Goal: Task Accomplishment & Management: Manage account settings

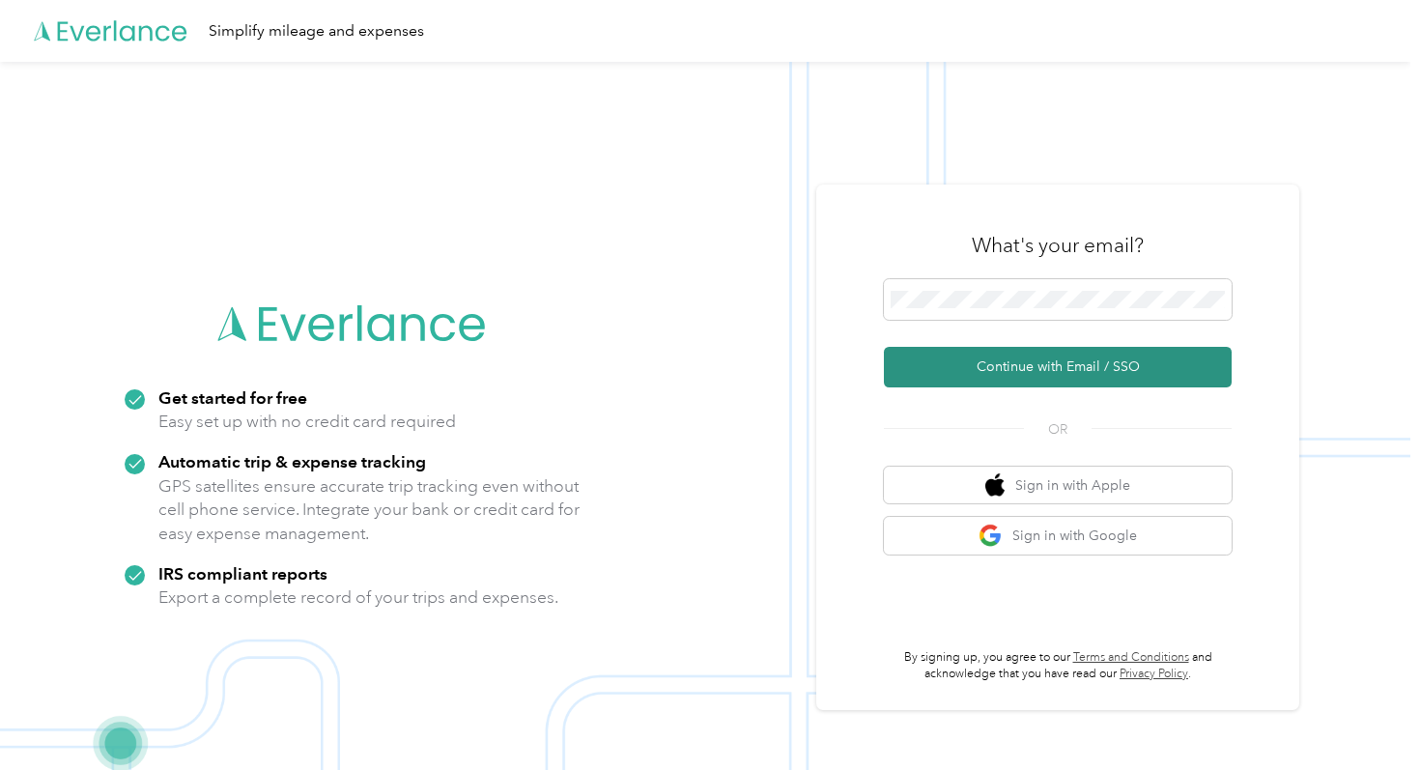
click at [993, 361] on button "Continue with Email / SSO" at bounding box center [1058, 367] width 348 height 41
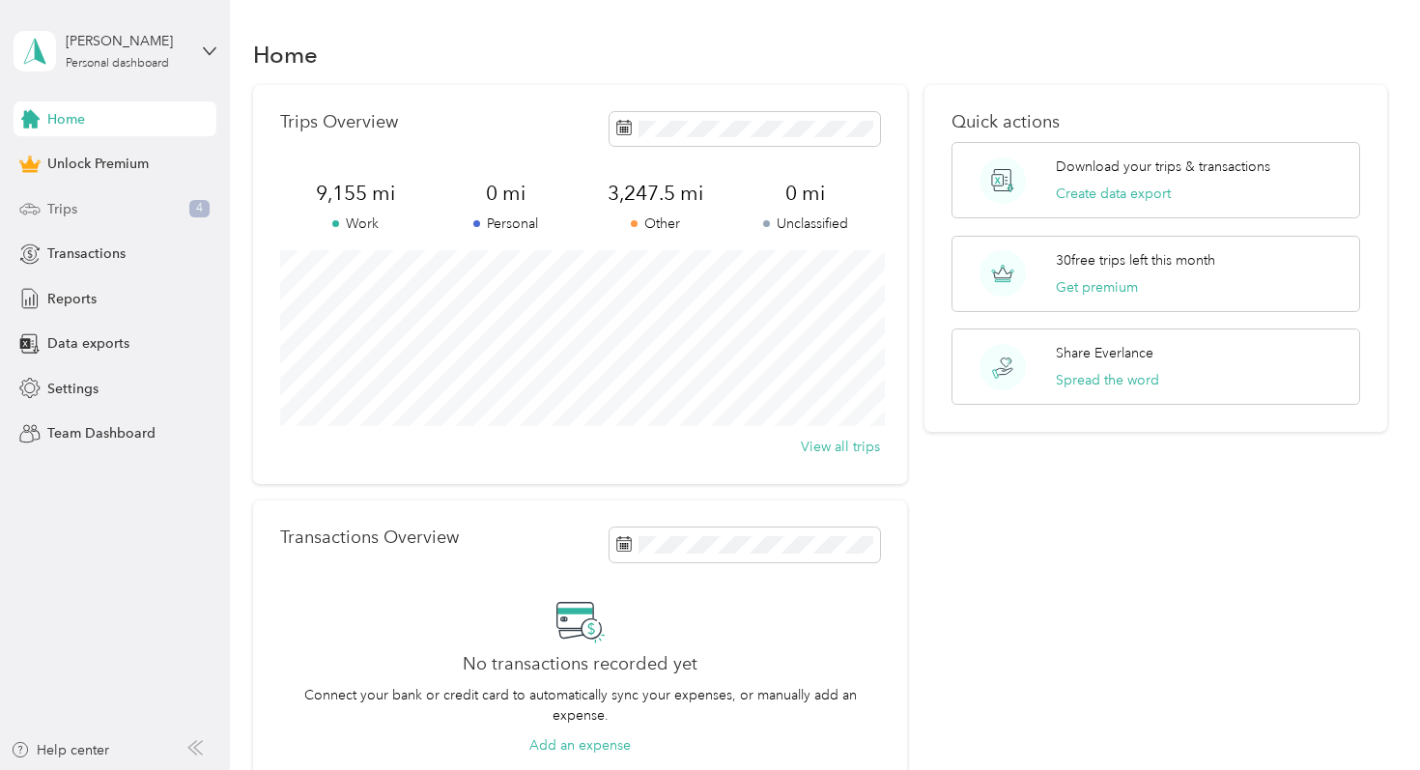
click at [86, 216] on div "Trips 4" at bounding box center [115, 208] width 203 height 35
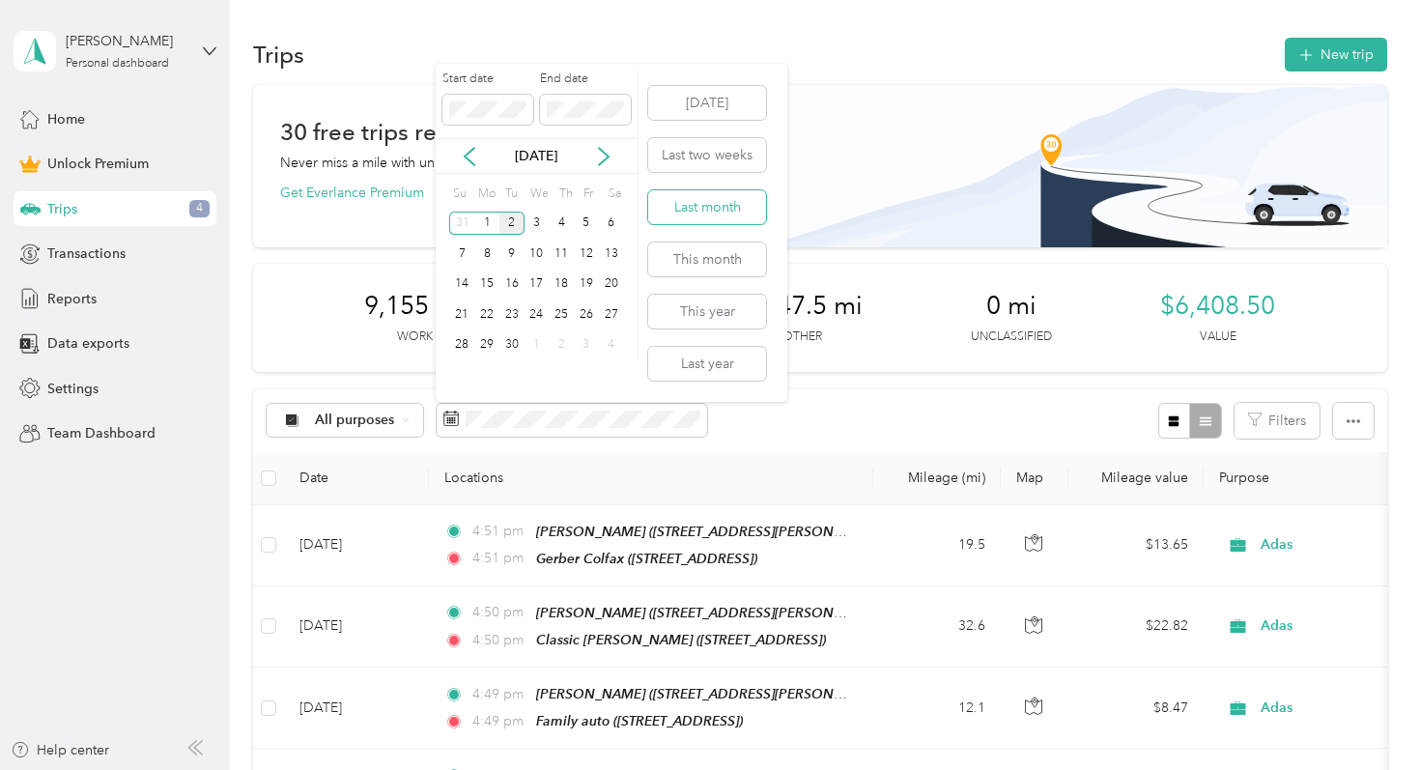
click at [698, 205] on button "Last month" at bounding box center [707, 207] width 118 height 34
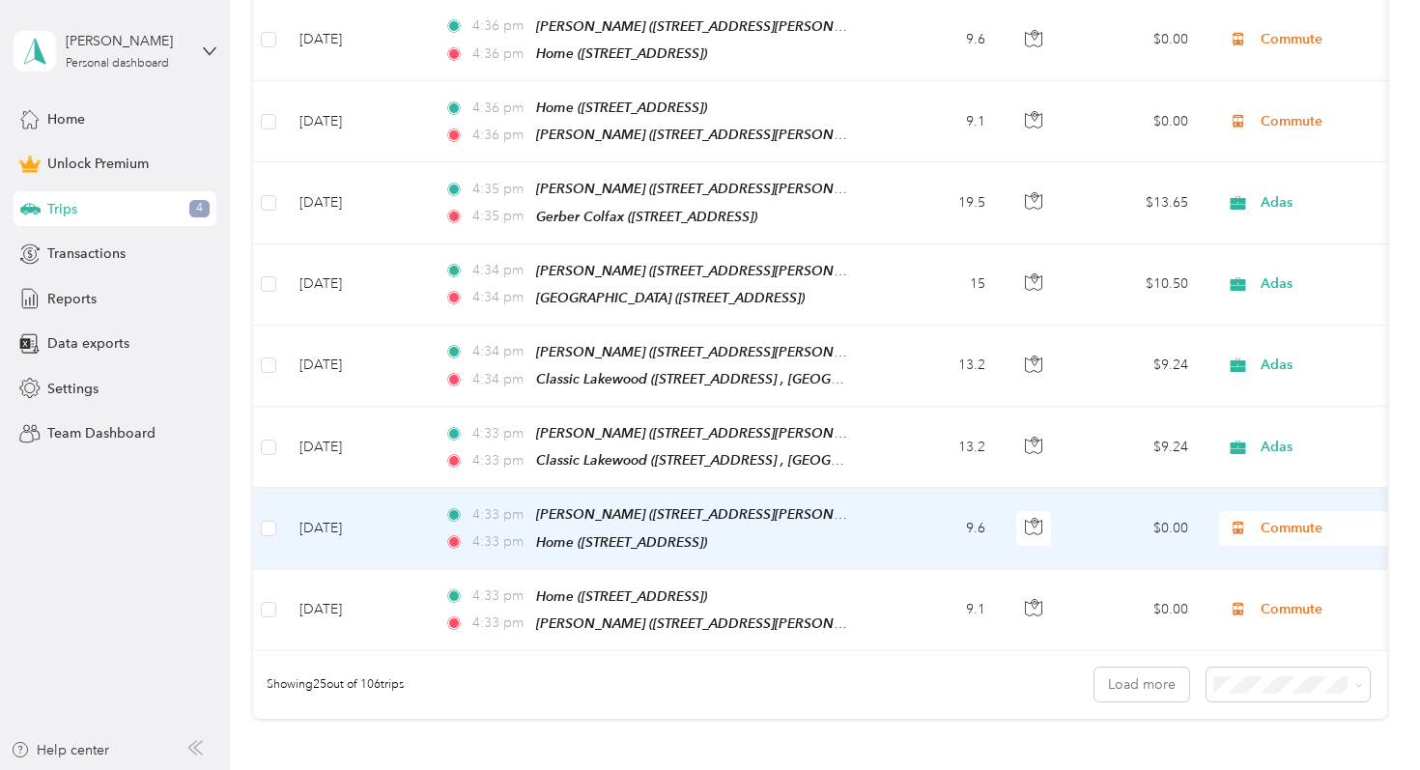
scroll to position [1911, 0]
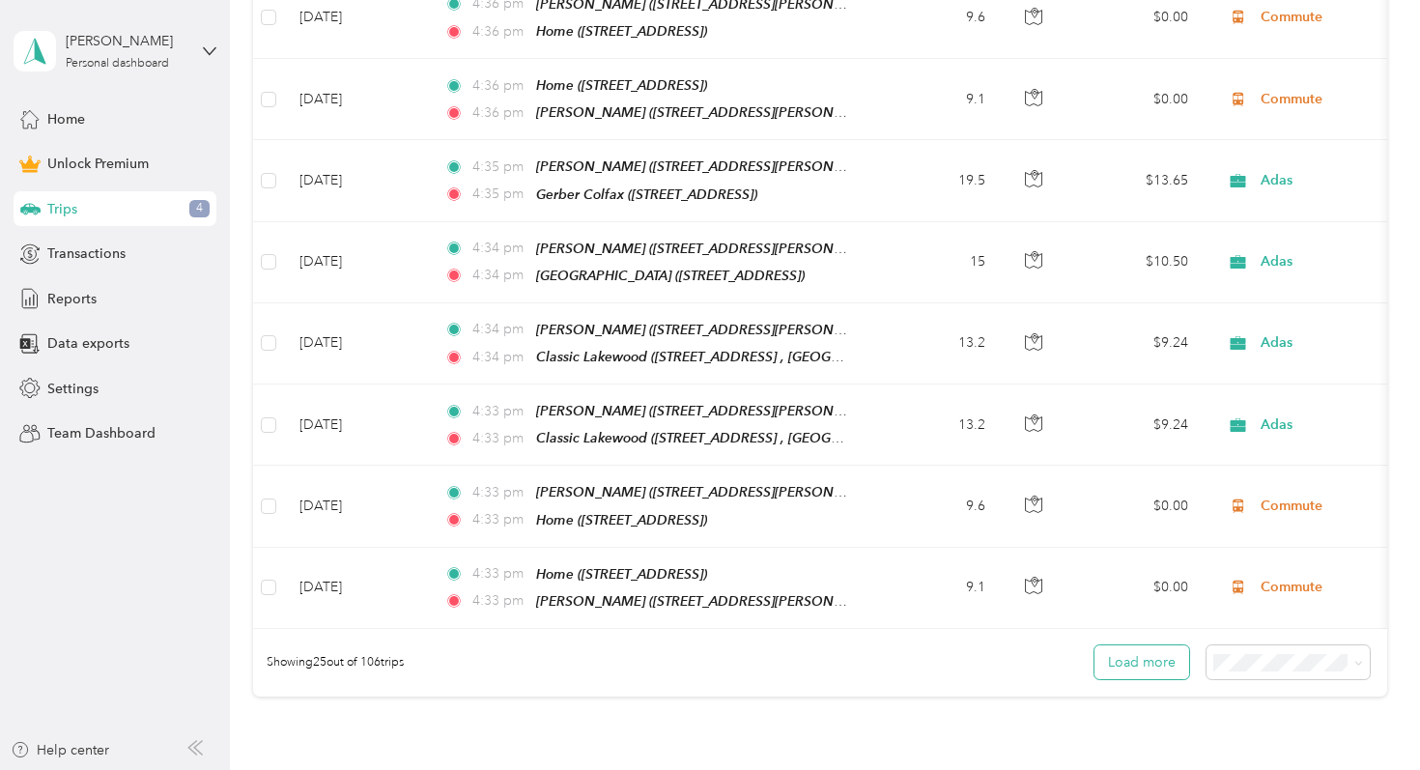
click at [1171, 645] on button "Load more" at bounding box center [1142, 662] width 95 height 34
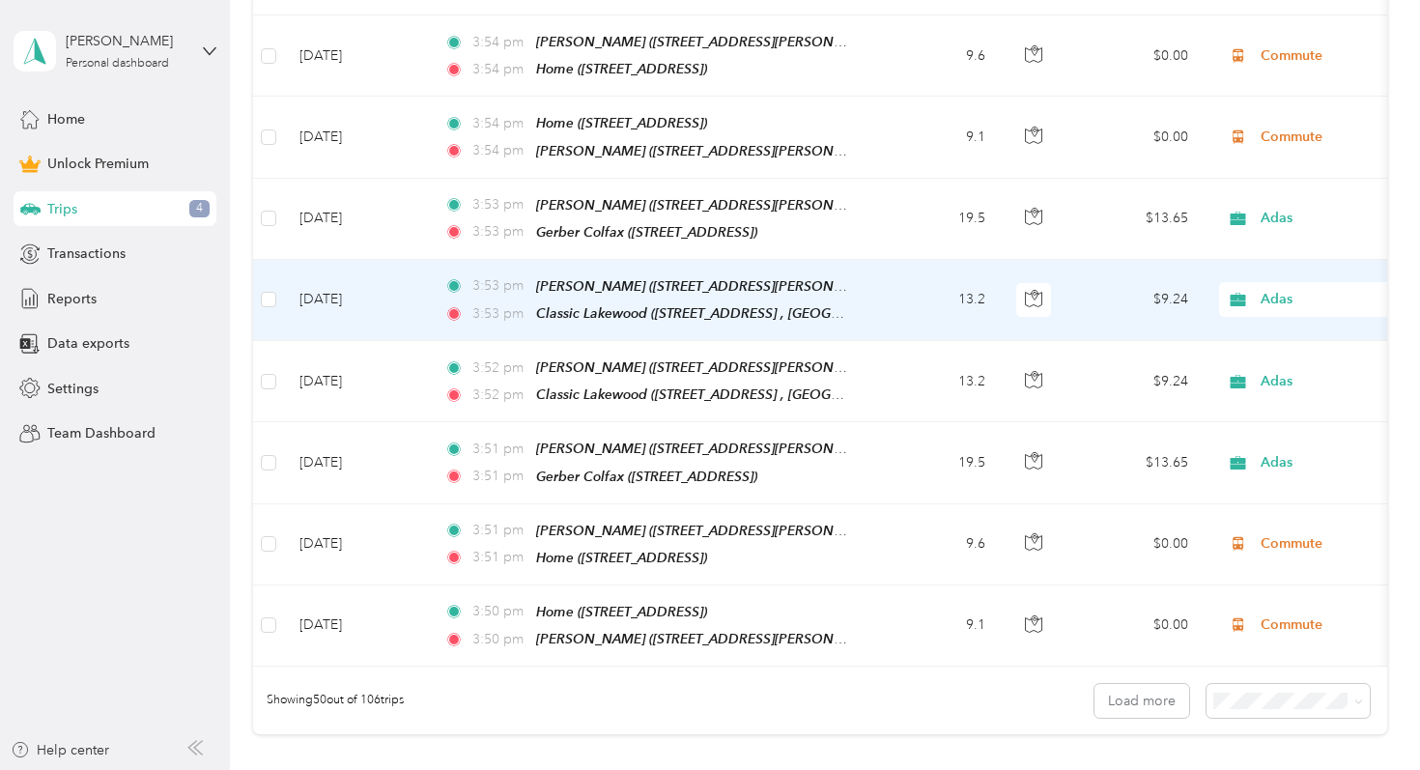
scroll to position [3909, 0]
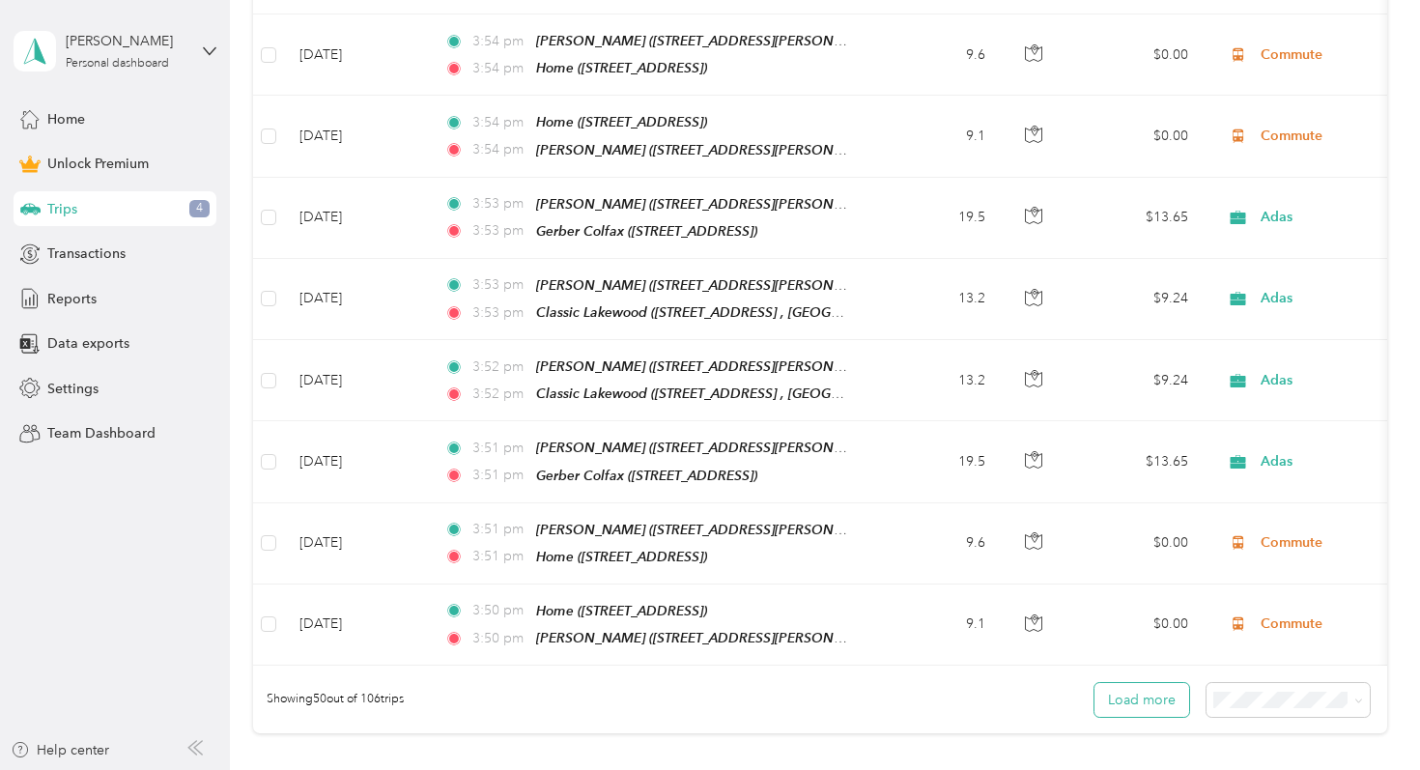
click at [1121, 683] on button "Load more" at bounding box center [1142, 700] width 95 height 34
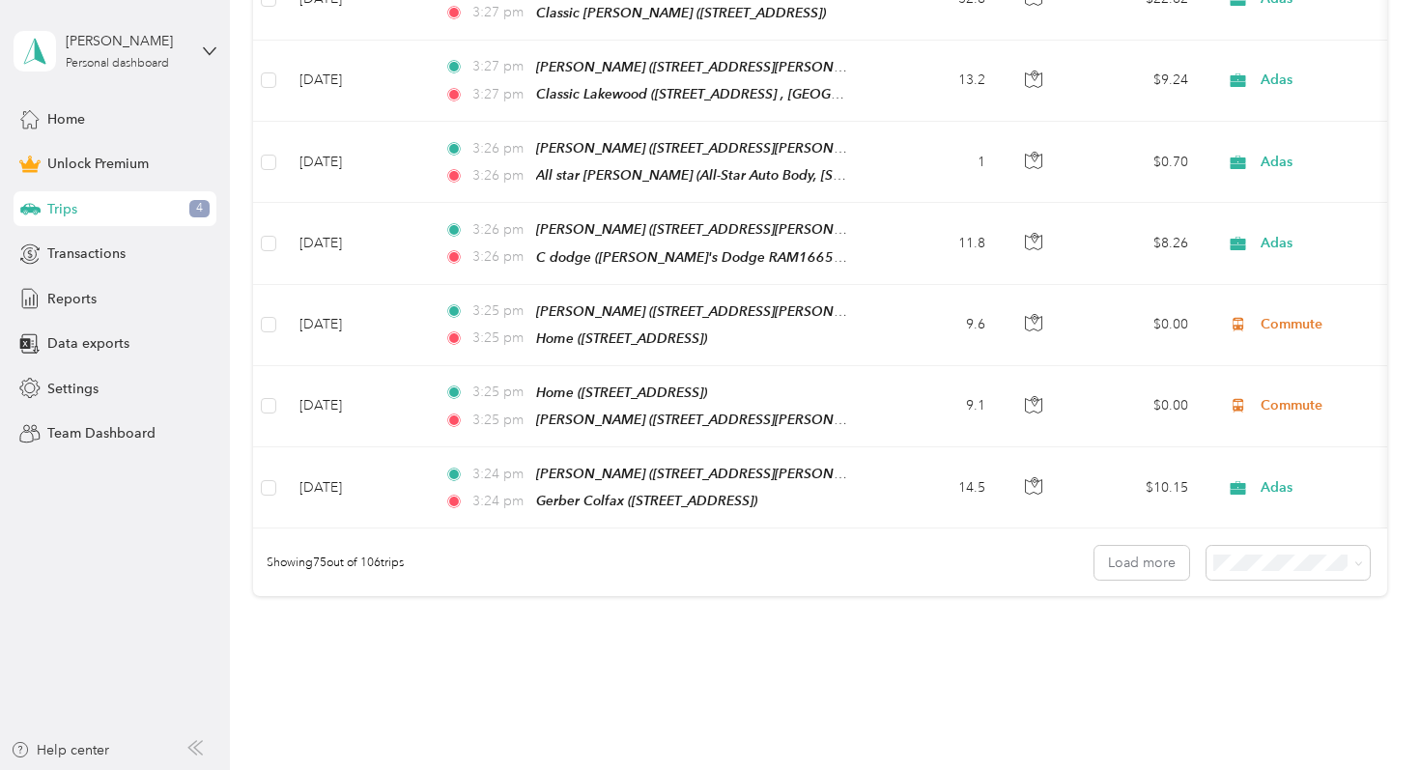
scroll to position [6087, 0]
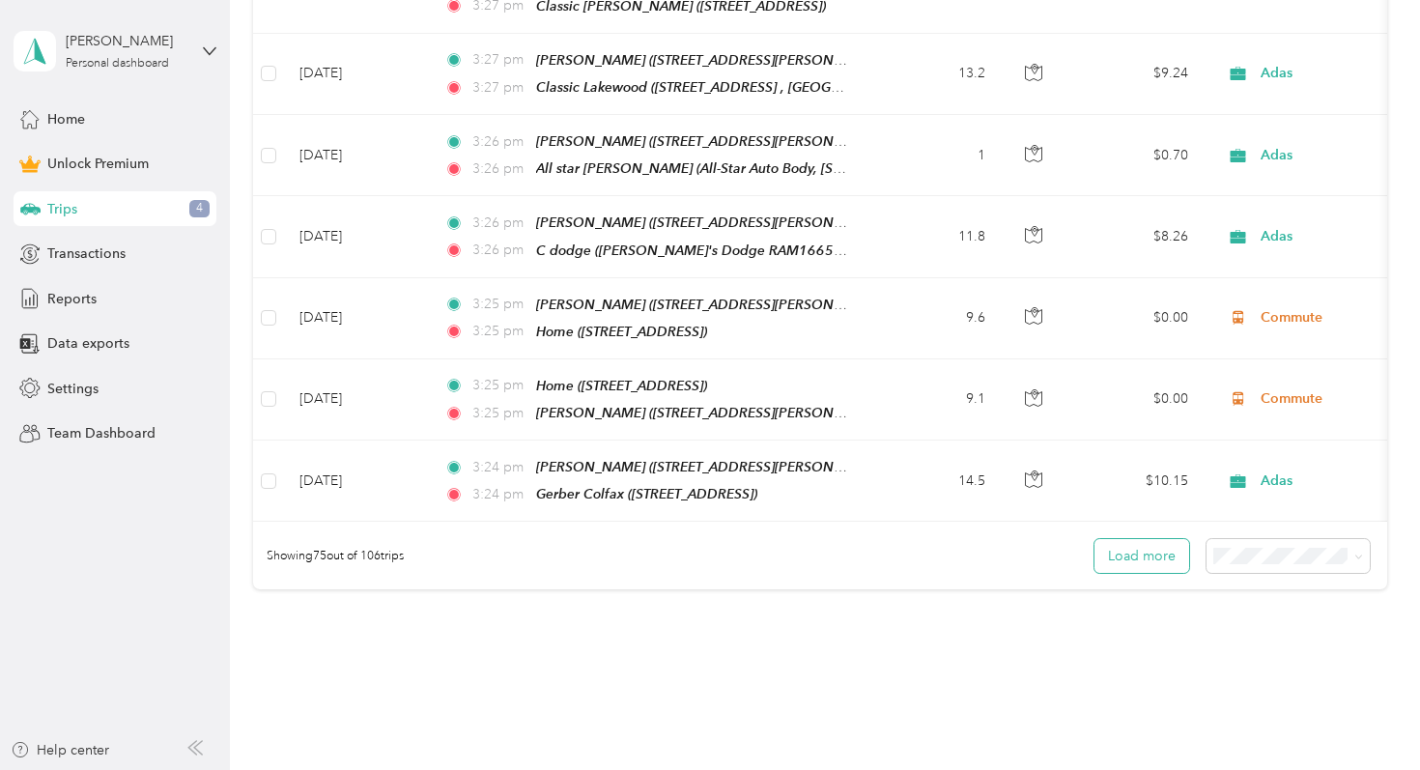
click at [1123, 539] on button "Load more" at bounding box center [1142, 556] width 95 height 34
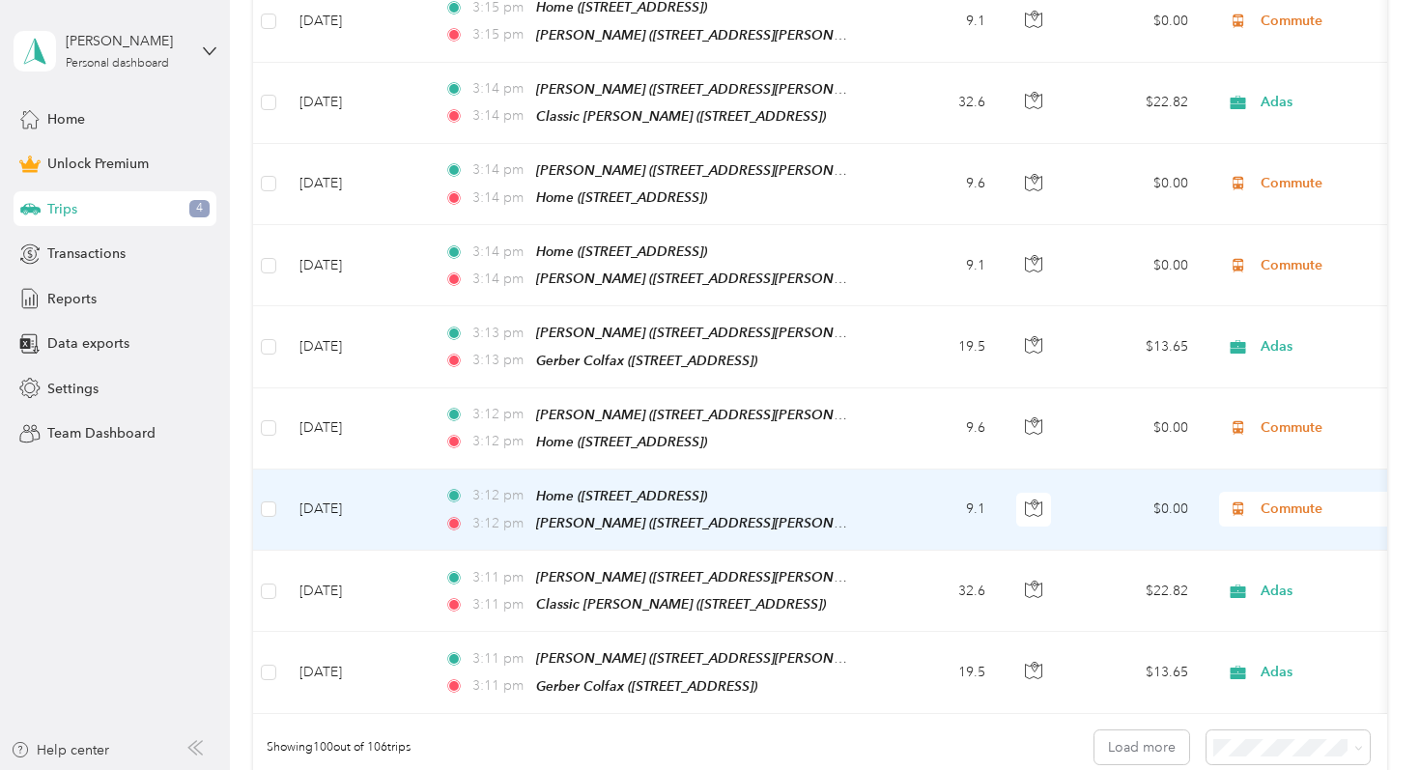
scroll to position [7983, 0]
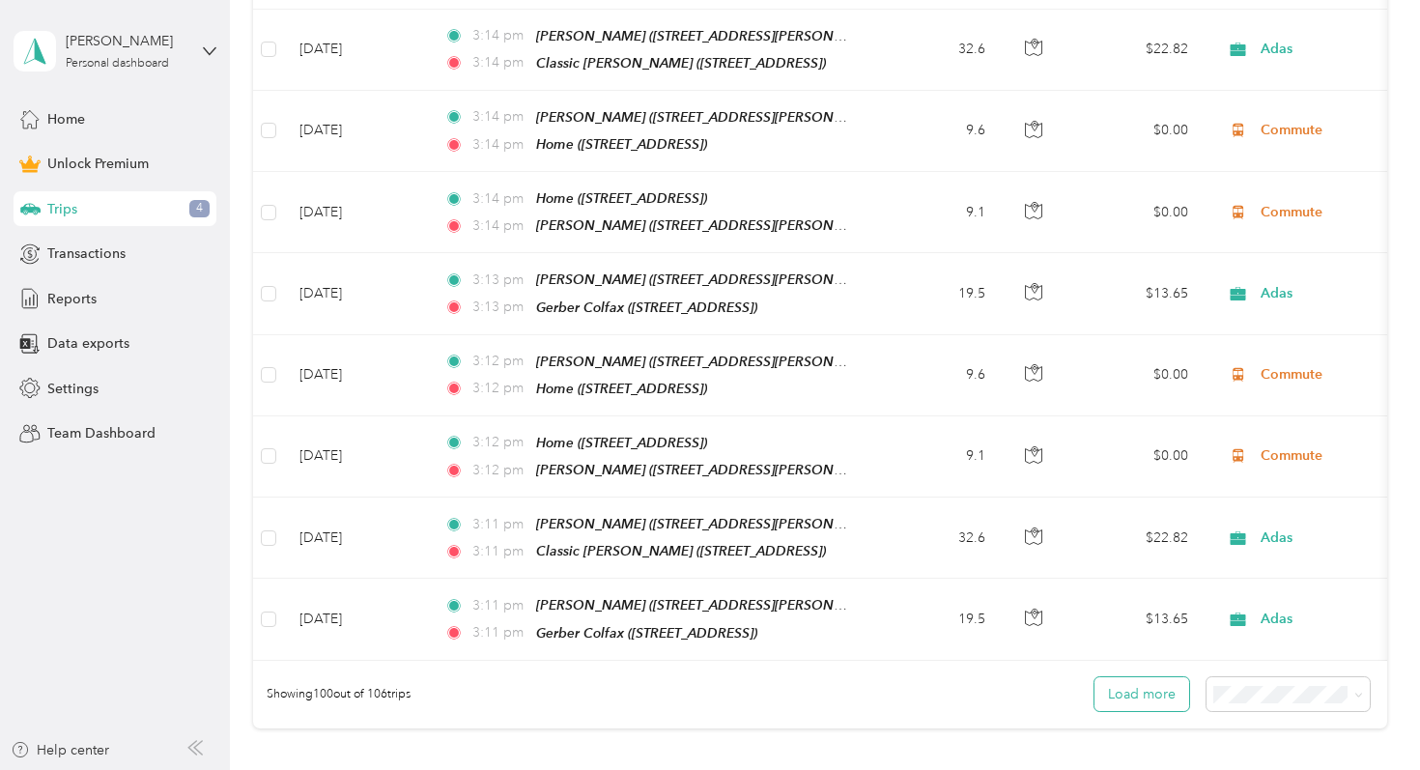
click at [1123, 677] on button "Load more" at bounding box center [1142, 694] width 95 height 34
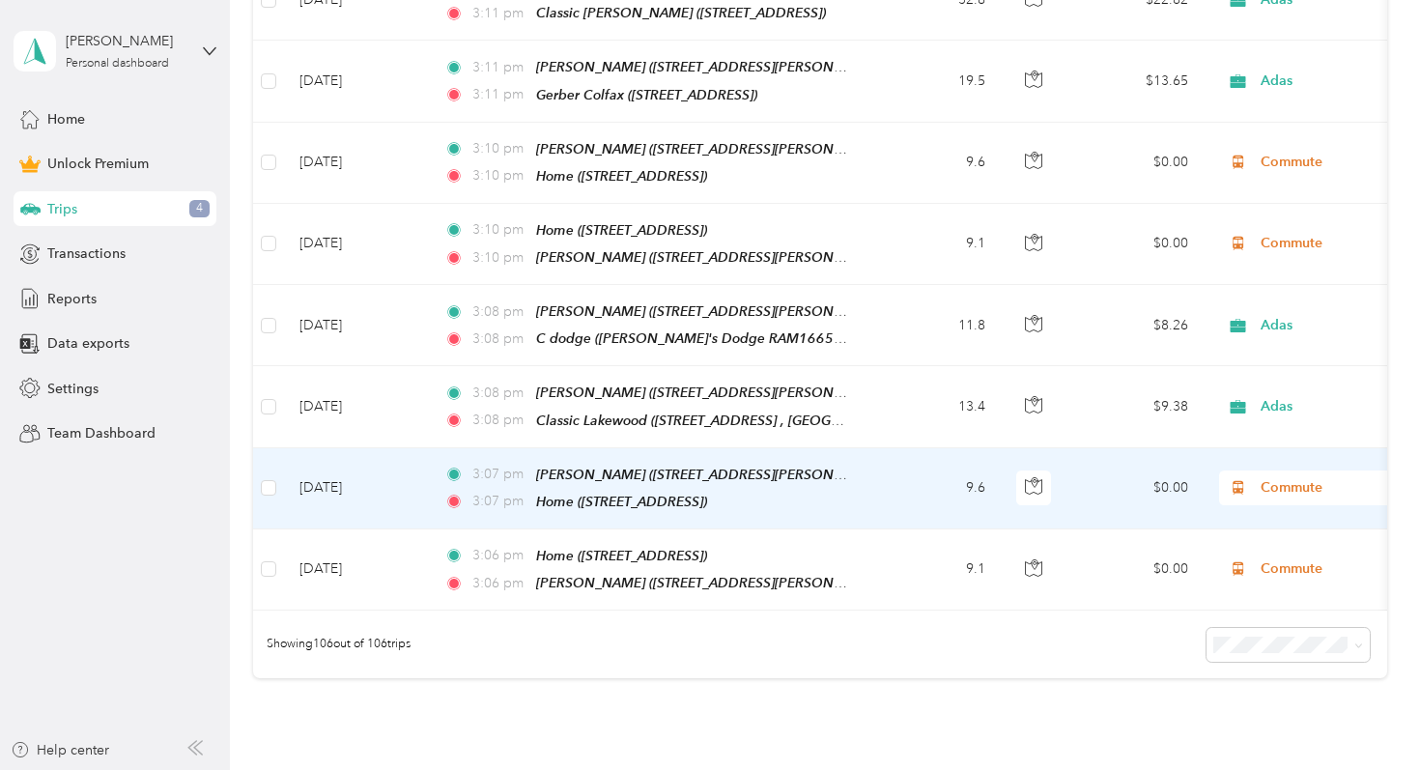
scroll to position [8544, 0]
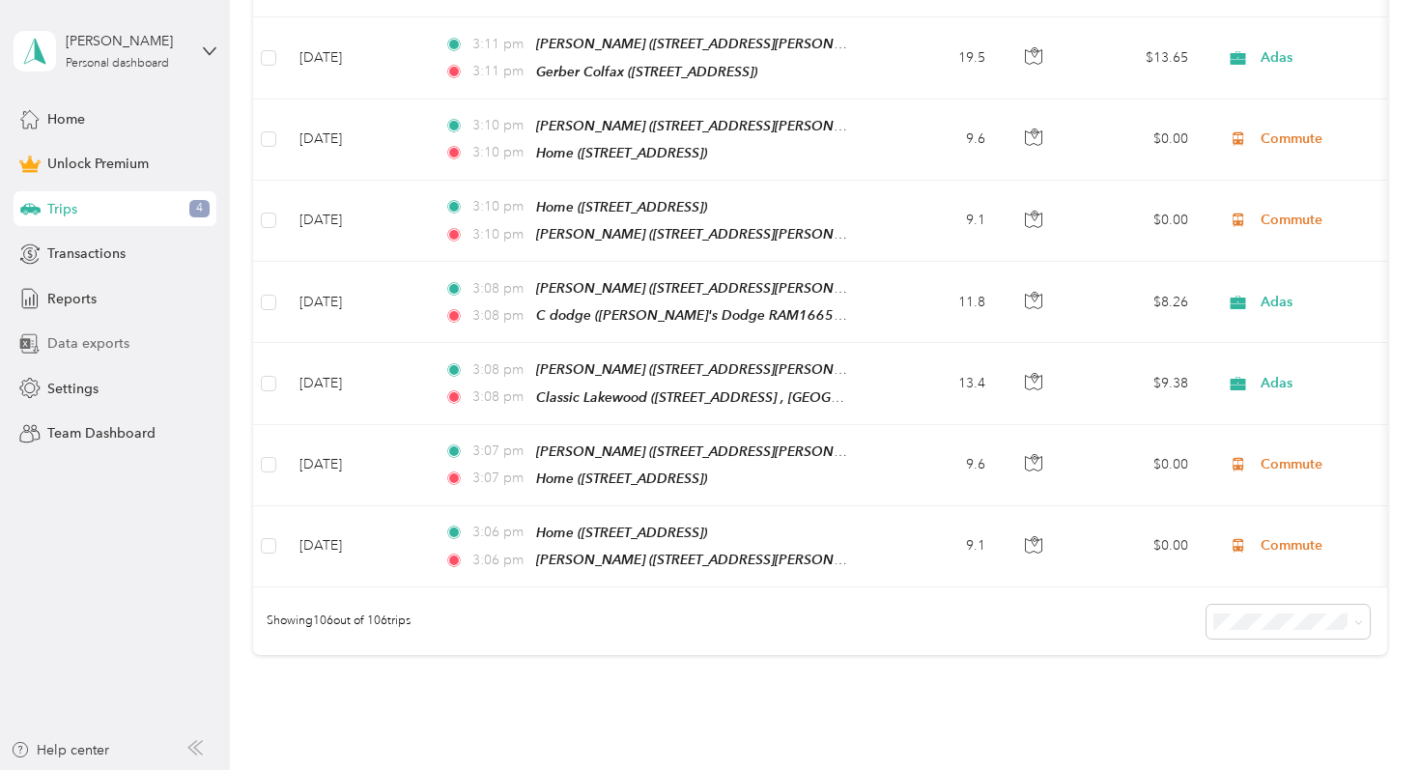
click at [147, 336] on div "Data exports" at bounding box center [115, 344] width 203 height 35
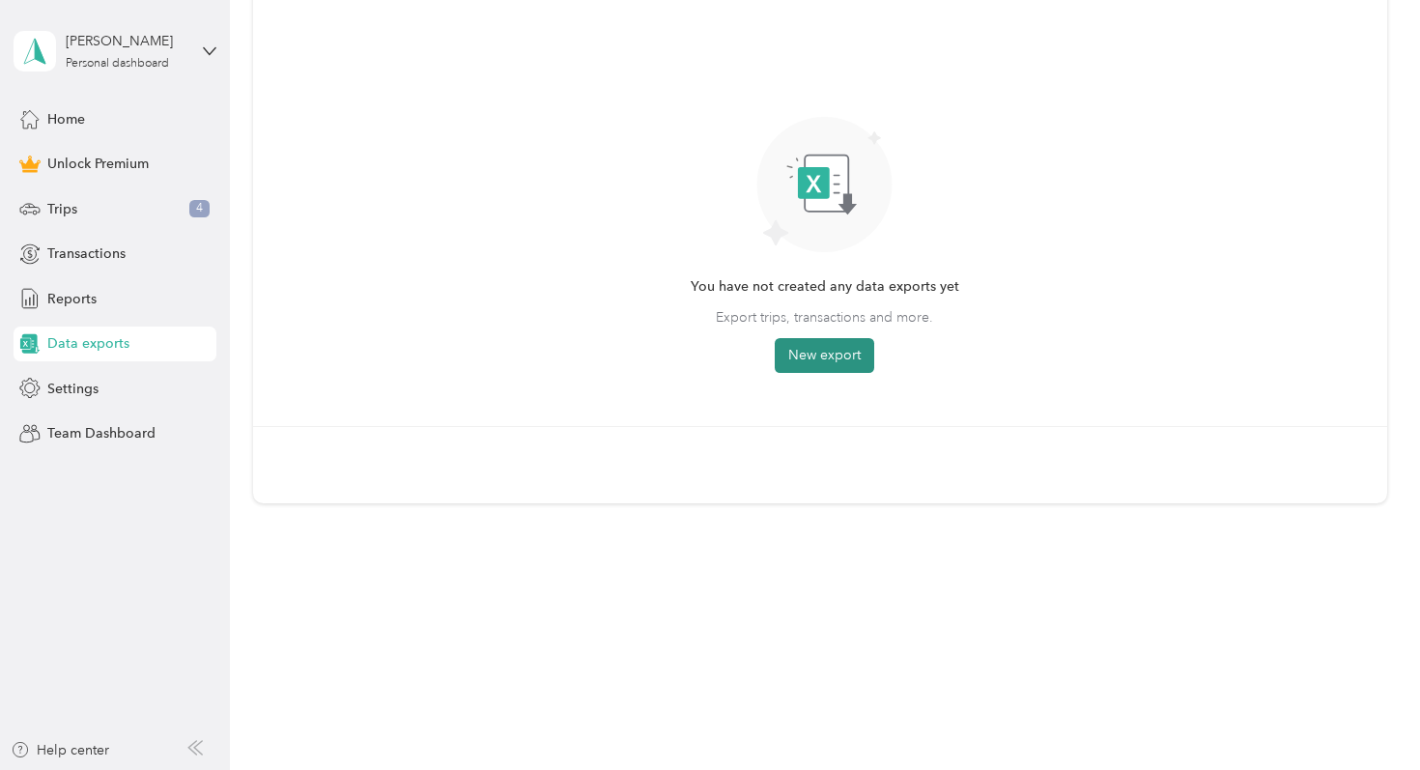
click at [806, 355] on button "New export" at bounding box center [825, 355] width 100 height 35
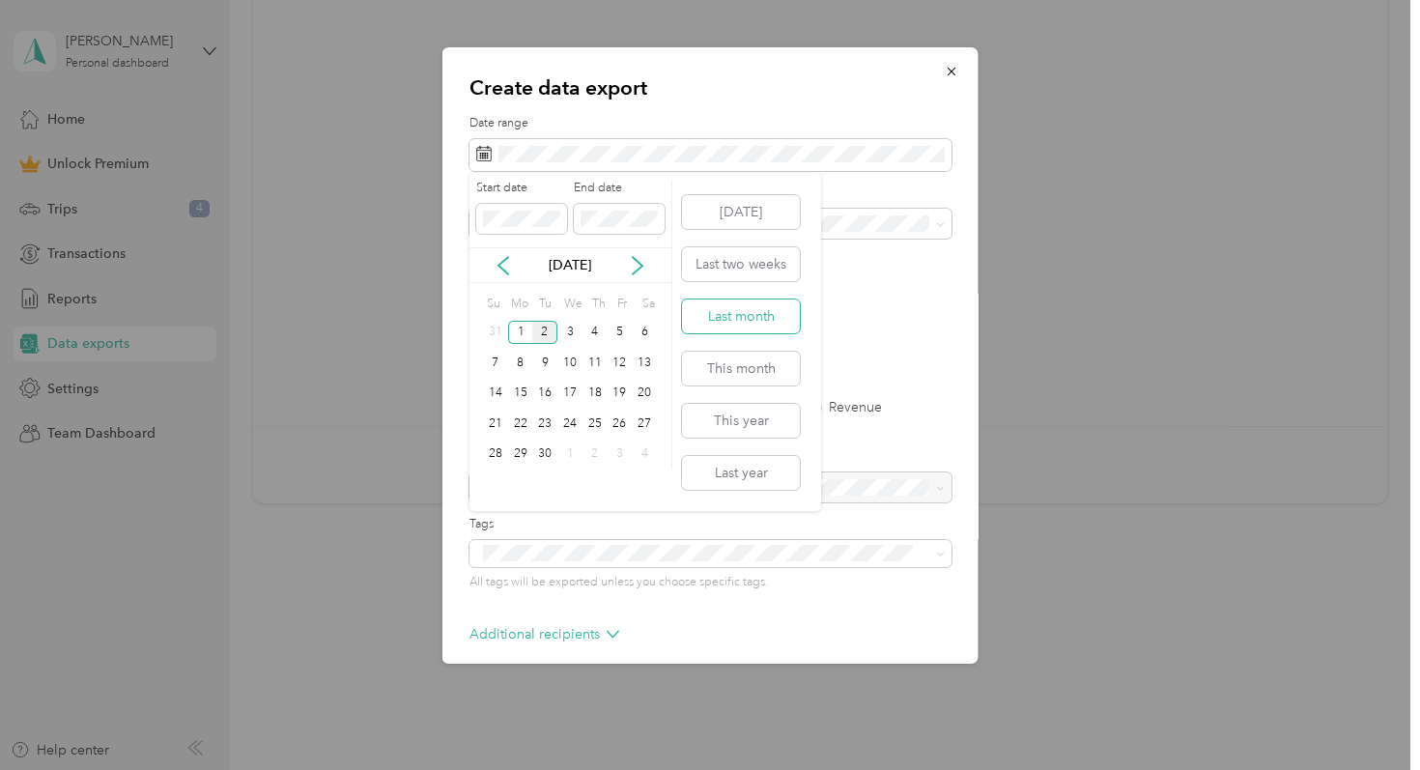
click at [747, 306] on button "Last month" at bounding box center [741, 316] width 118 height 34
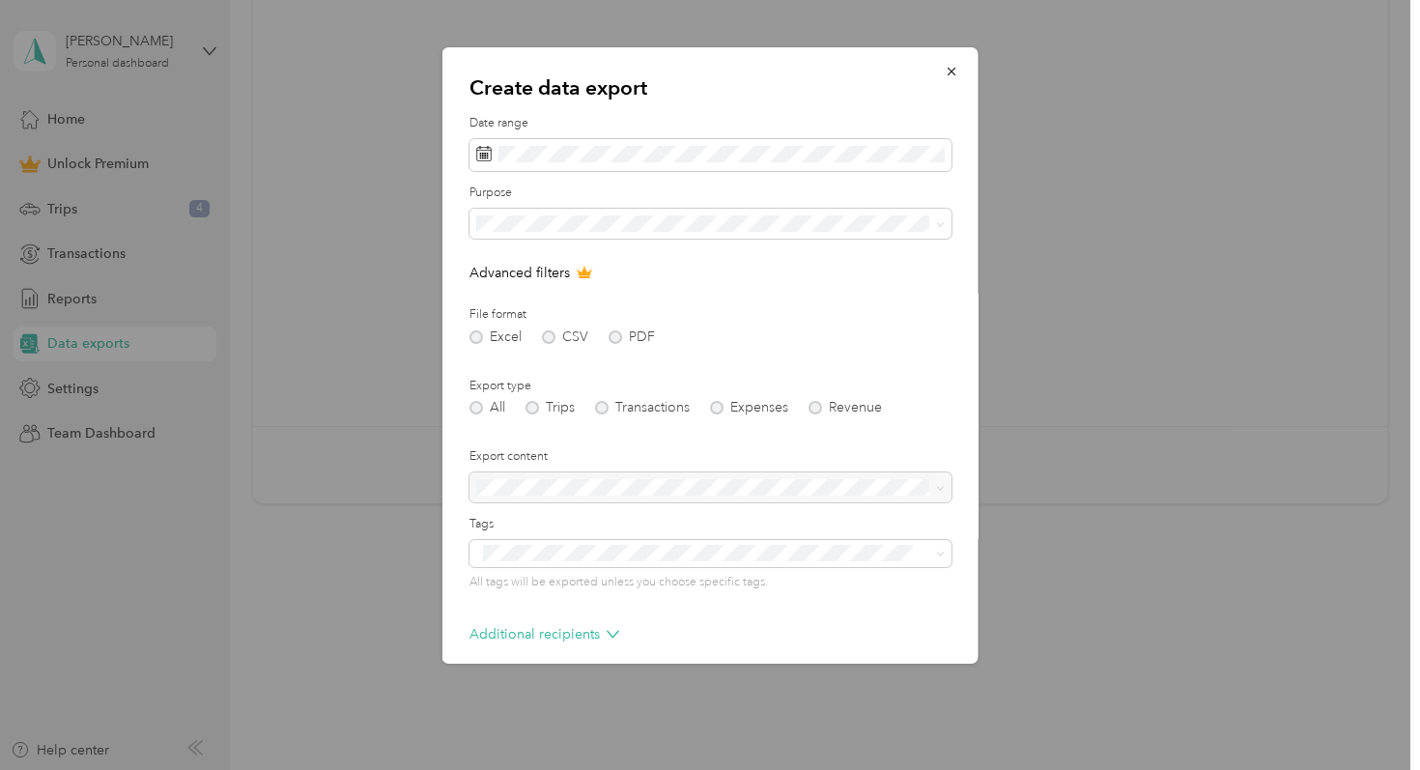
scroll to position [86, 0]
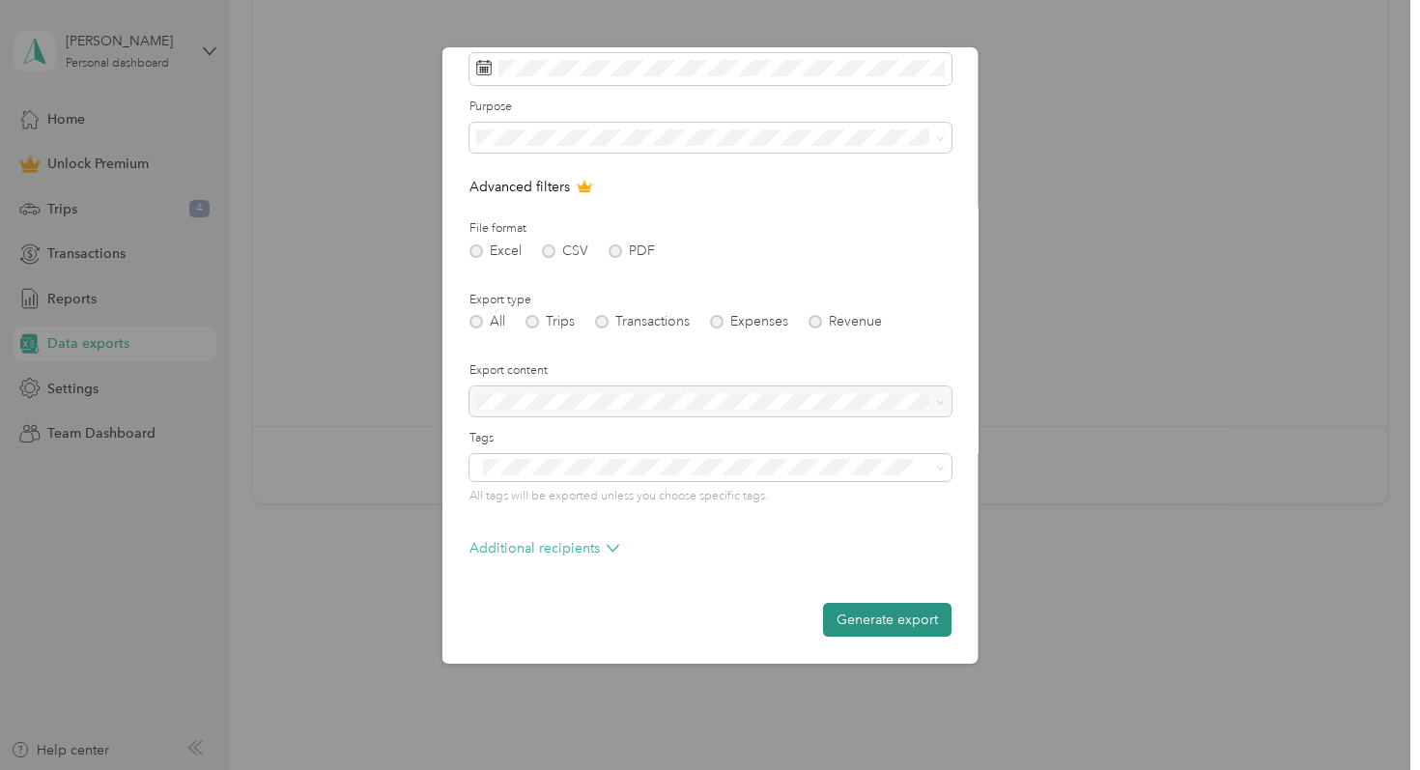
click at [851, 617] on button "Generate export" at bounding box center [887, 620] width 128 height 34
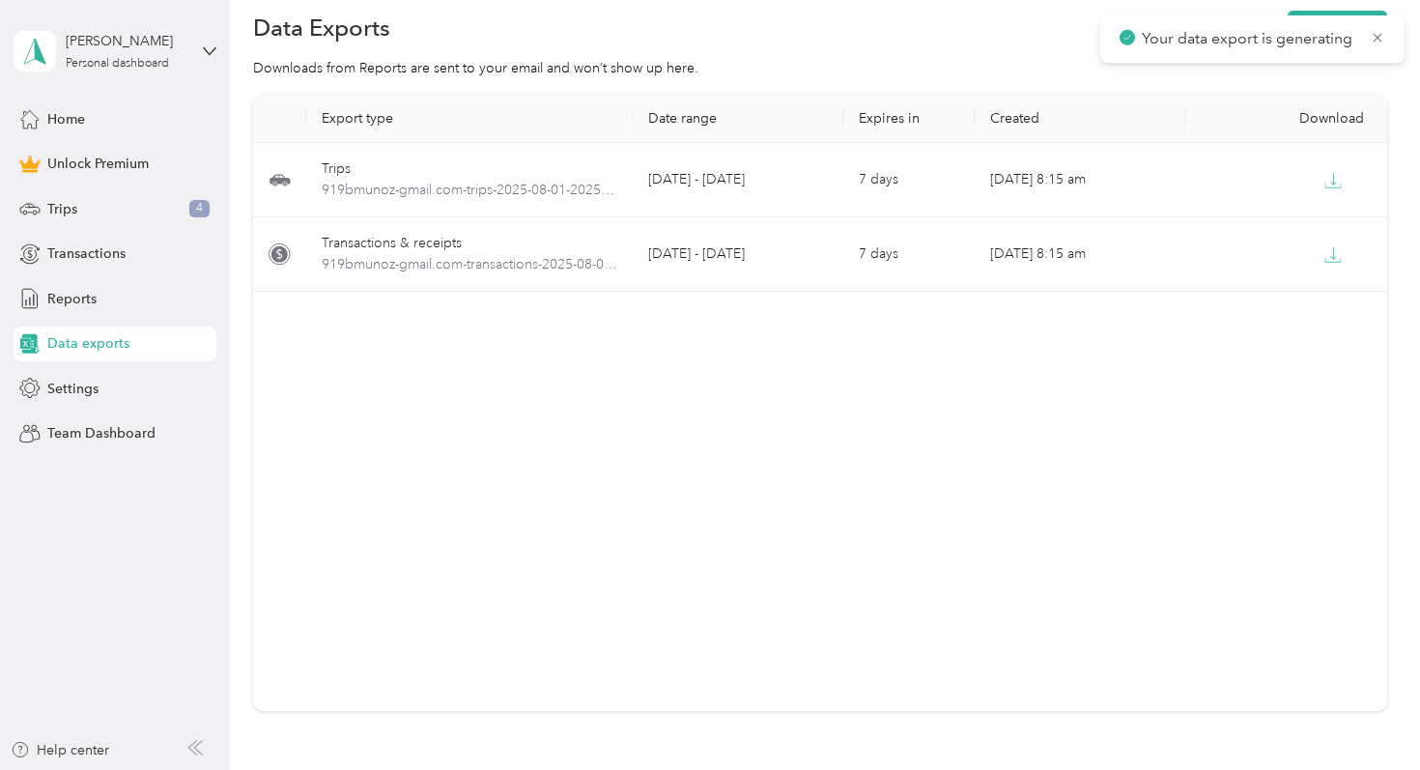
scroll to position [0, 0]
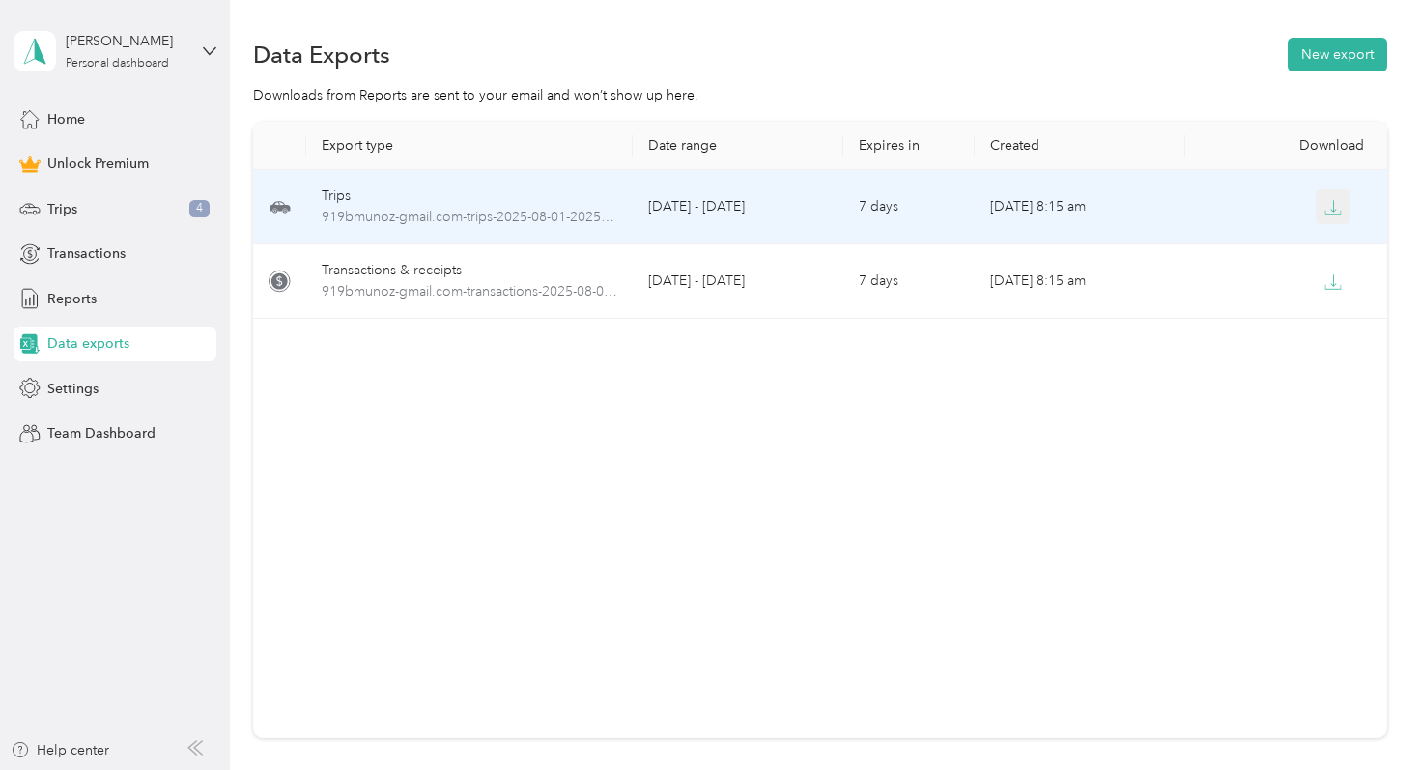
click at [1346, 206] on button "button" at bounding box center [1333, 206] width 35 height 35
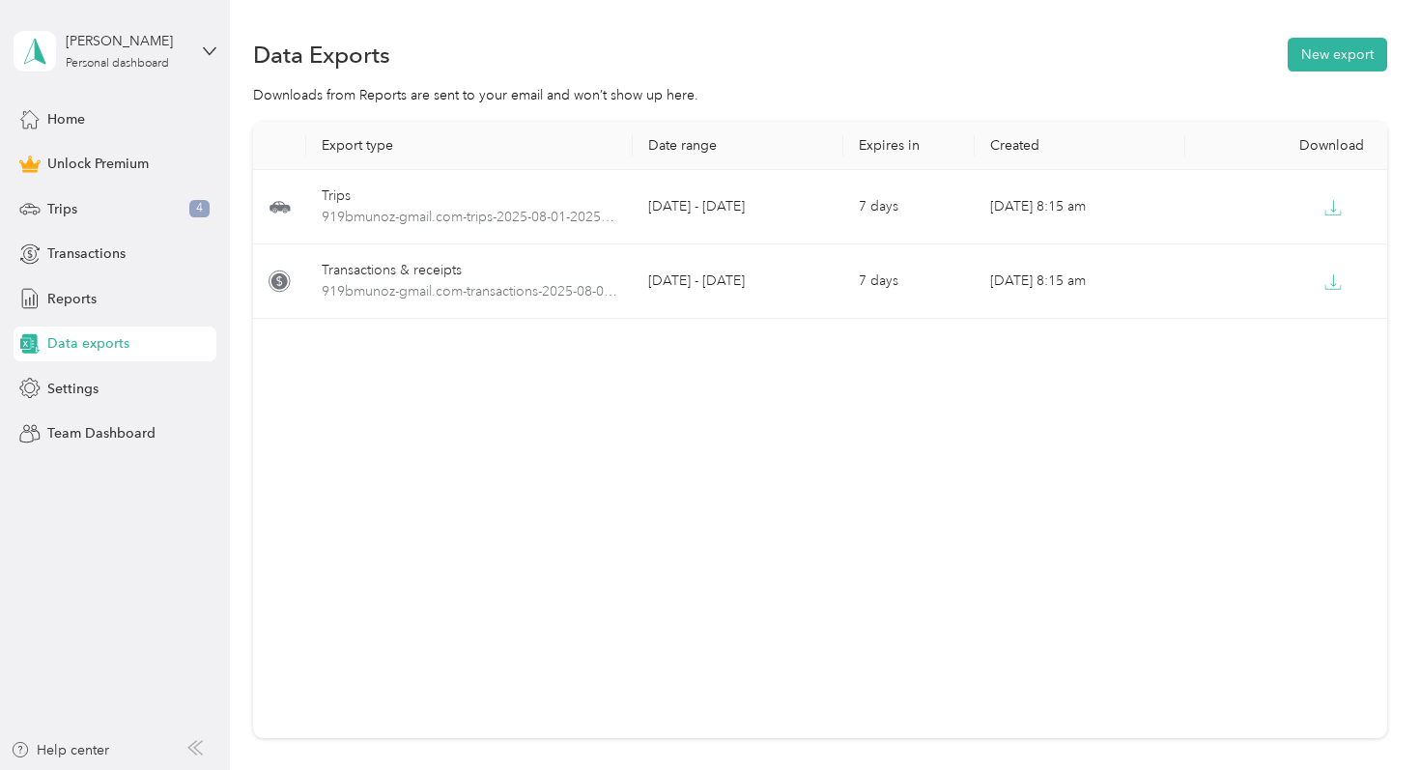
click at [200, 40] on div "[PERSON_NAME] Personal dashboard" at bounding box center [115, 51] width 203 height 68
click at [182, 156] on div "Log out" at bounding box center [217, 159] width 380 height 34
